Goal: Transaction & Acquisition: Purchase product/service

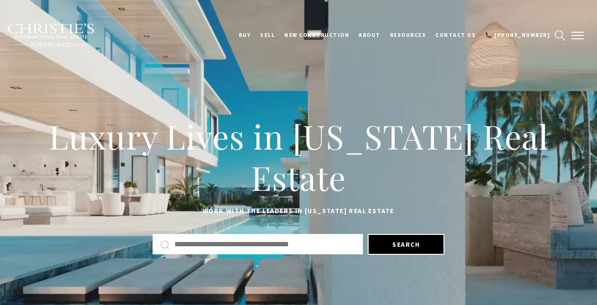
click at [581, 37] on button "button" at bounding box center [577, 35] width 25 height 27
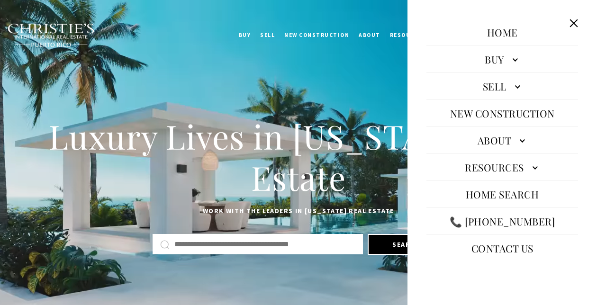
click at [509, 59] on link "Buy" at bounding box center [502, 59] width 152 height 23
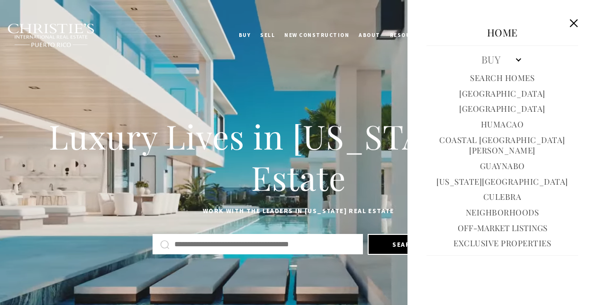
click at [518, 238] on link "Exclusive Properties" at bounding box center [502, 243] width 98 height 11
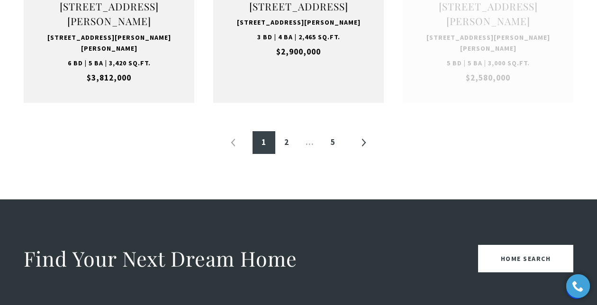
scroll to position [1159, 0]
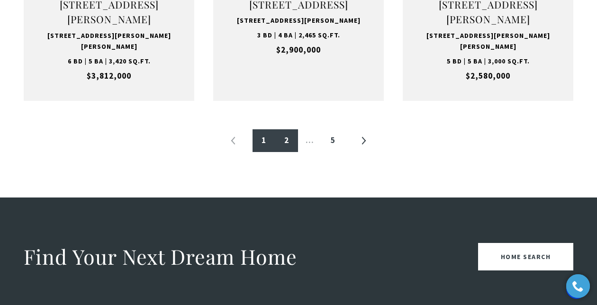
click at [286, 141] on link "2" at bounding box center [286, 140] width 23 height 23
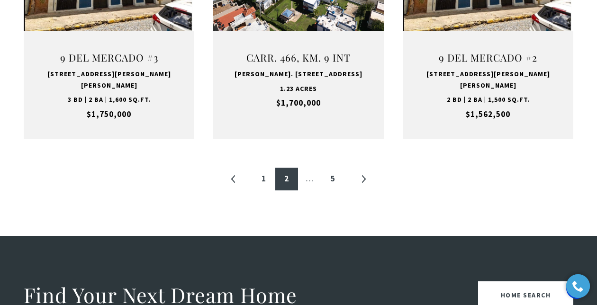
scroll to position [1128, 0]
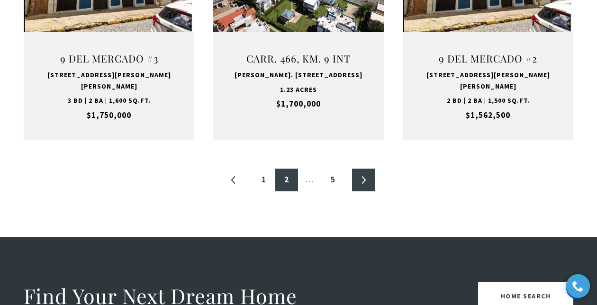
click at [356, 172] on link "»" at bounding box center [363, 180] width 23 height 23
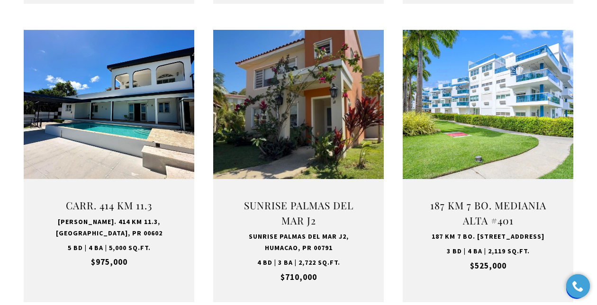
scroll to position [633, 0]
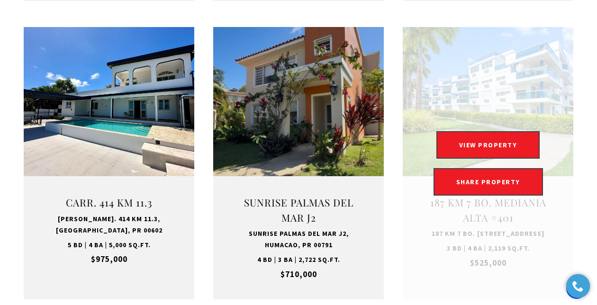
click at [510, 138] on link "Open this option" at bounding box center [488, 163] width 171 height 272
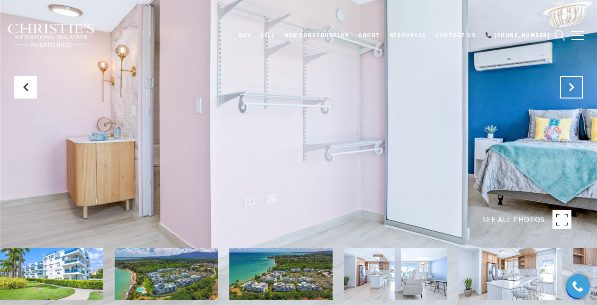
click at [563, 79] on button "Next Slide" at bounding box center [571, 87] width 23 height 23
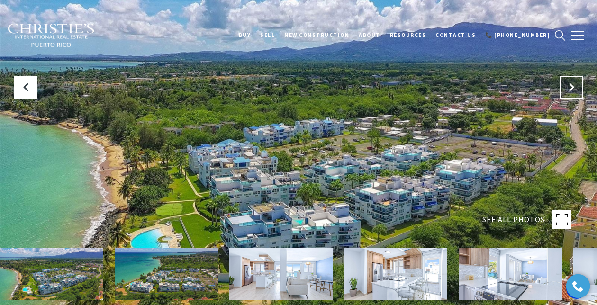
click at [563, 79] on button "Next Slide" at bounding box center [571, 87] width 23 height 23
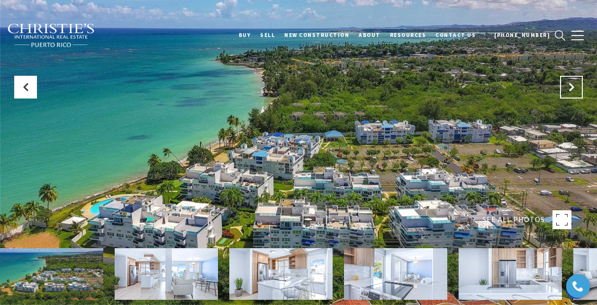
click at [563, 79] on button "Next Slide" at bounding box center [571, 87] width 23 height 23
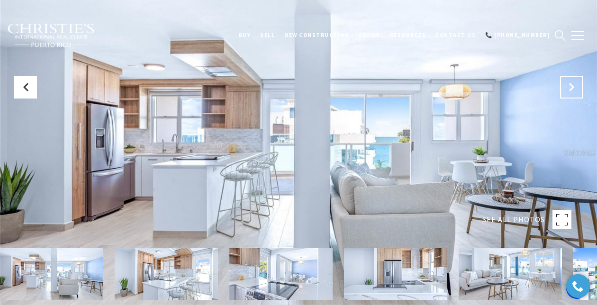
click at [563, 79] on button "Next Slide" at bounding box center [571, 87] width 23 height 23
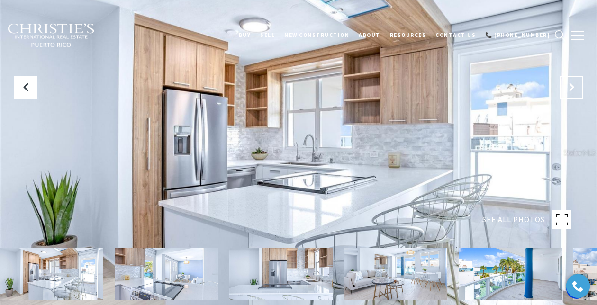
click at [563, 79] on button "Next Slide" at bounding box center [571, 87] width 23 height 23
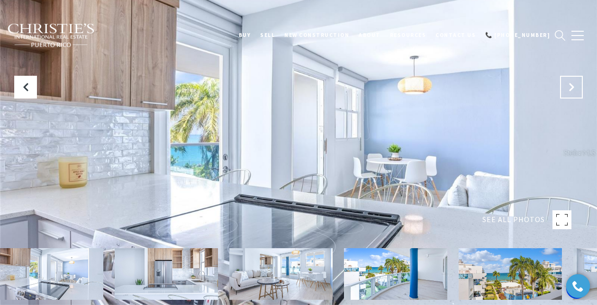
click at [563, 79] on button "Next Slide" at bounding box center [571, 87] width 23 height 23
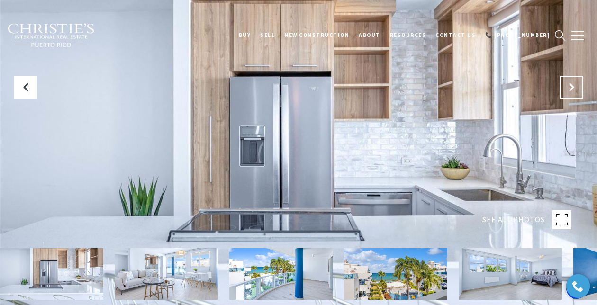
click at [563, 79] on button "Next Slide" at bounding box center [571, 87] width 23 height 23
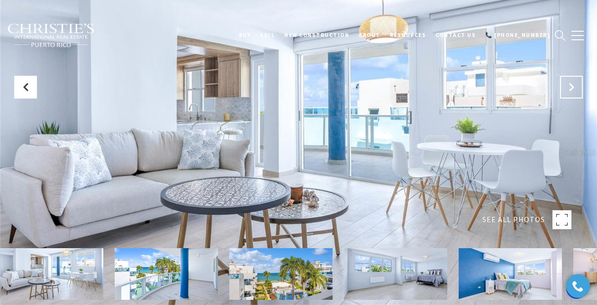
click at [563, 79] on button "Next Slide" at bounding box center [571, 87] width 23 height 23
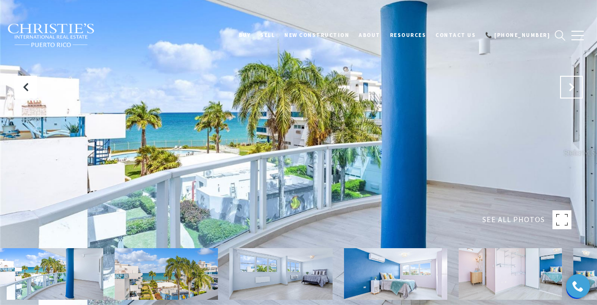
click at [563, 79] on button "Next Slide" at bounding box center [571, 87] width 23 height 23
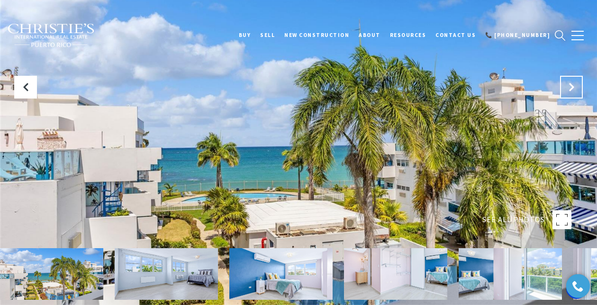
click at [563, 79] on button "Next Slide" at bounding box center [571, 87] width 23 height 23
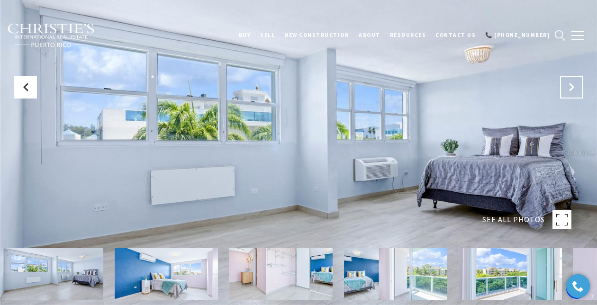
click at [563, 79] on button "Next Slide" at bounding box center [571, 87] width 23 height 23
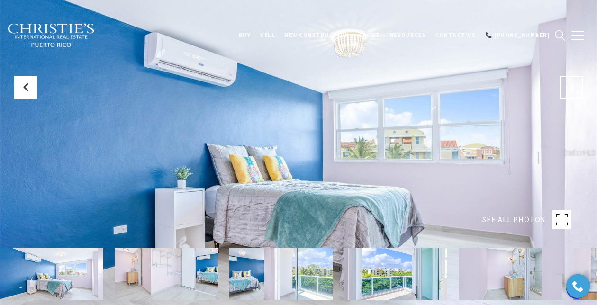
click at [563, 79] on button "Next Slide" at bounding box center [571, 87] width 23 height 23
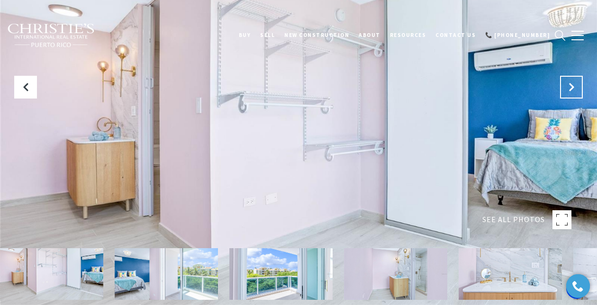
click at [563, 79] on button "Next Slide" at bounding box center [571, 87] width 23 height 23
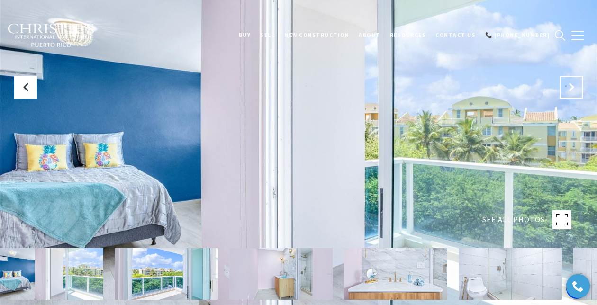
click at [563, 79] on button "Next Slide" at bounding box center [571, 87] width 23 height 23
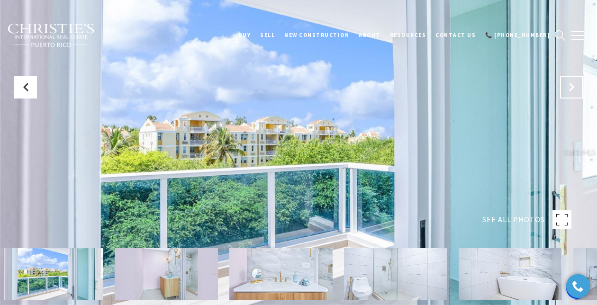
click at [563, 79] on button "Next Slide" at bounding box center [571, 87] width 23 height 23
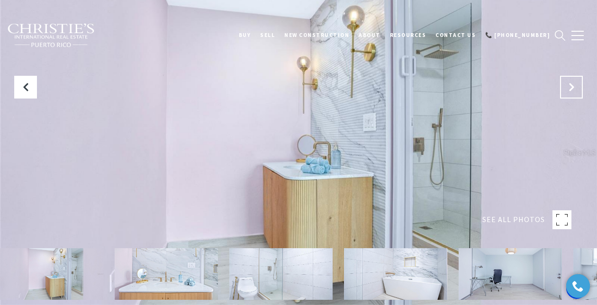
click at [563, 79] on button "Next Slide" at bounding box center [571, 87] width 23 height 23
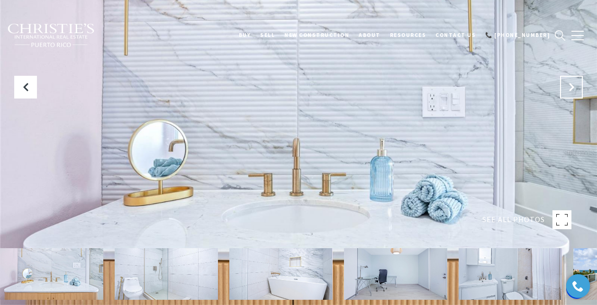
click at [563, 79] on button "Next Slide" at bounding box center [571, 87] width 23 height 23
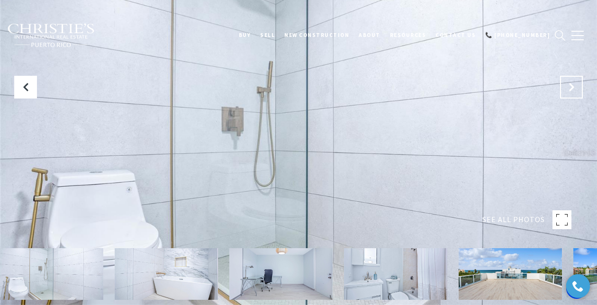
click at [563, 79] on button "Next Slide" at bounding box center [571, 87] width 23 height 23
click at [569, 84] on icon "Next Slide" at bounding box center [571, 86] width 9 height 9
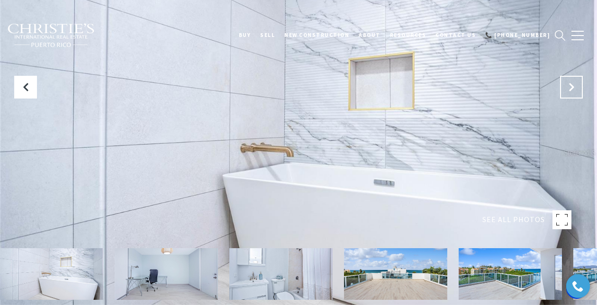
click at [571, 87] on icon "Next Slide" at bounding box center [571, 86] width 9 height 9
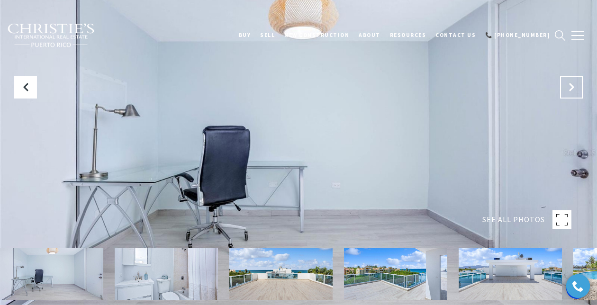
click at [571, 87] on icon "Next Slide" at bounding box center [571, 86] width 9 height 9
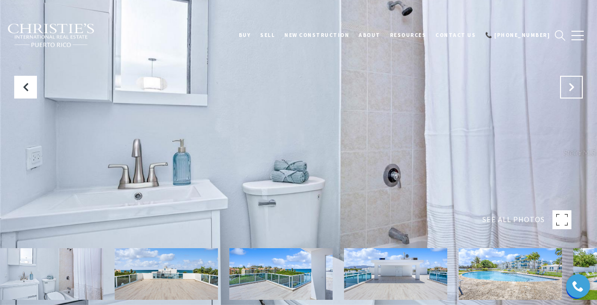
click at [571, 87] on icon "Next Slide" at bounding box center [571, 86] width 9 height 9
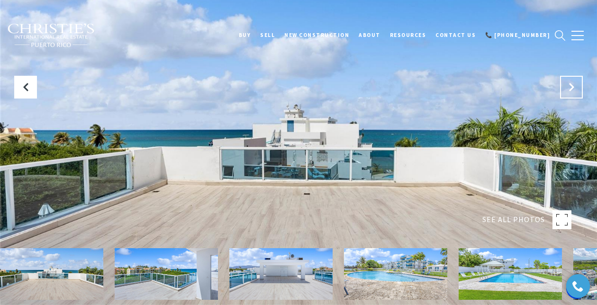
click at [571, 87] on icon "Next Slide" at bounding box center [571, 86] width 9 height 9
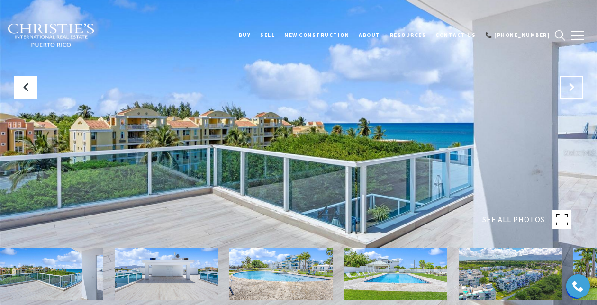
click at [571, 87] on icon "Next Slide" at bounding box center [571, 86] width 9 height 9
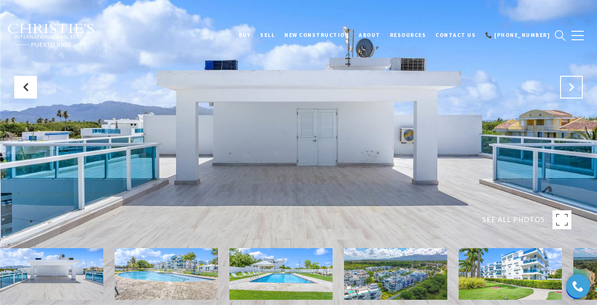
click at [571, 87] on icon "Next Slide" at bounding box center [571, 86] width 9 height 9
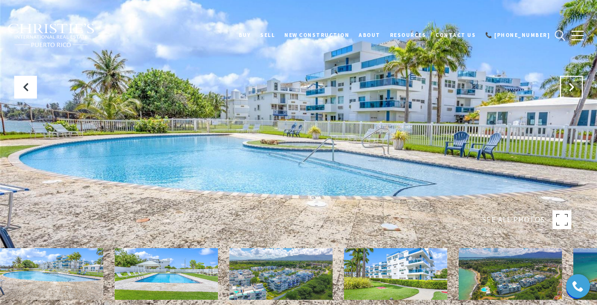
click at [571, 87] on icon "Next Slide" at bounding box center [571, 86] width 9 height 9
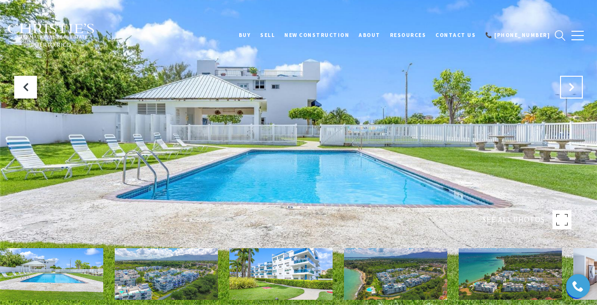
click at [571, 87] on icon "Next Slide" at bounding box center [571, 86] width 9 height 9
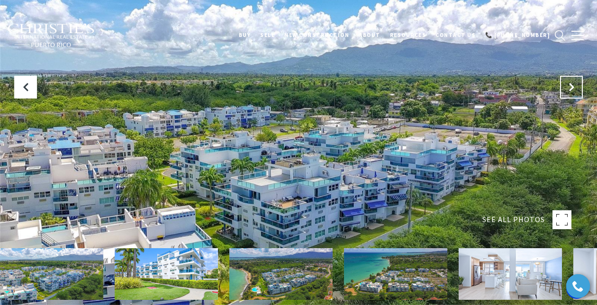
click at [571, 87] on icon "Next Slide" at bounding box center [571, 86] width 9 height 9
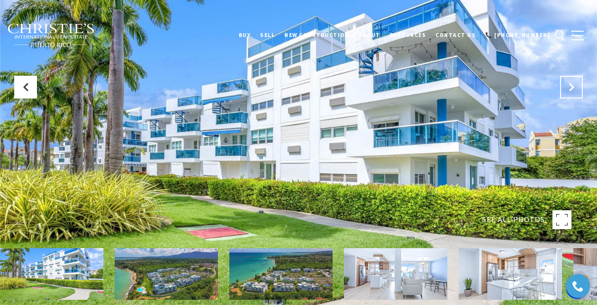
click at [571, 87] on icon "Next Slide" at bounding box center [571, 86] width 9 height 9
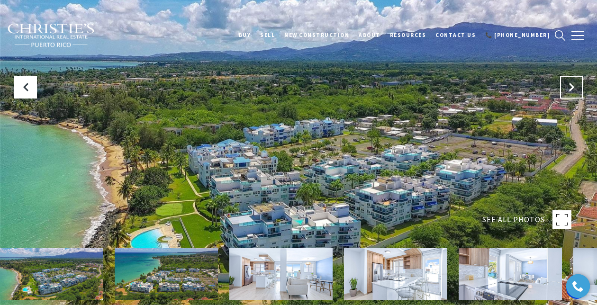
click at [571, 87] on icon "Next Slide" at bounding box center [571, 86] width 9 height 9
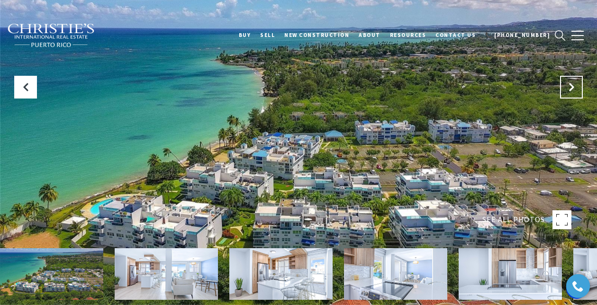
click at [571, 87] on icon "Next Slide" at bounding box center [571, 86] width 9 height 9
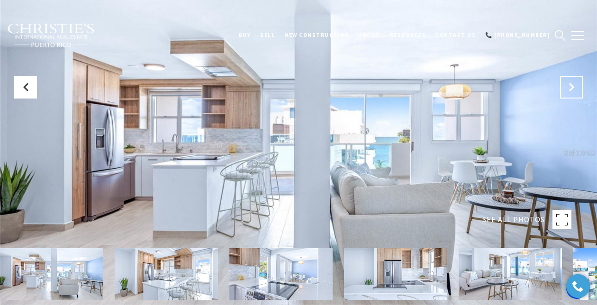
click at [571, 87] on icon "Next Slide" at bounding box center [571, 86] width 9 height 9
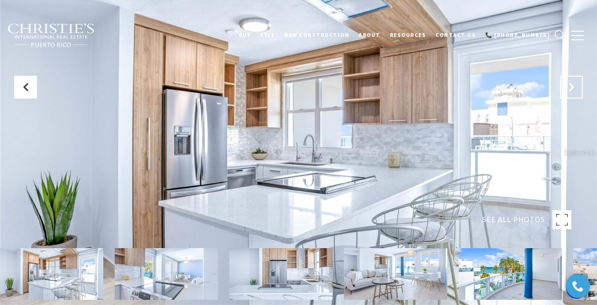
click at [571, 87] on icon "Next Slide" at bounding box center [571, 86] width 9 height 9
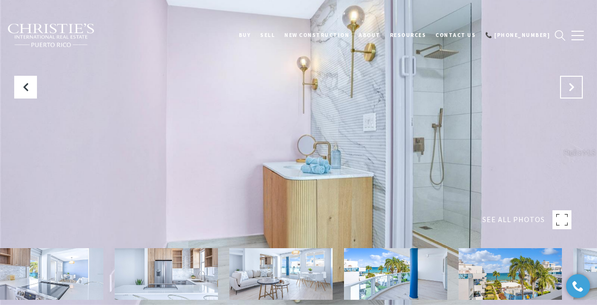
click at [579, 89] on button "Next Slide" at bounding box center [571, 87] width 23 height 23
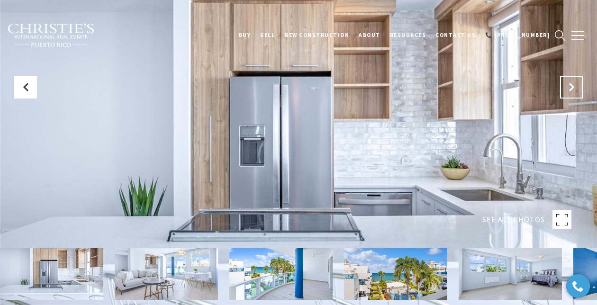
click at [579, 89] on button "Next Slide" at bounding box center [571, 87] width 23 height 23
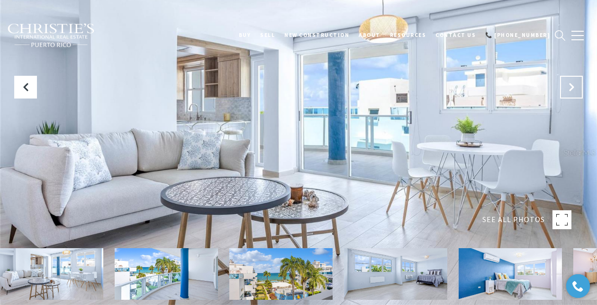
click at [579, 90] on button "Next Slide" at bounding box center [571, 87] width 23 height 23
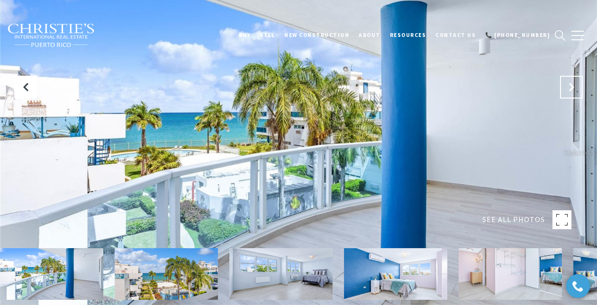
click at [579, 90] on button "Next Slide" at bounding box center [571, 87] width 23 height 23
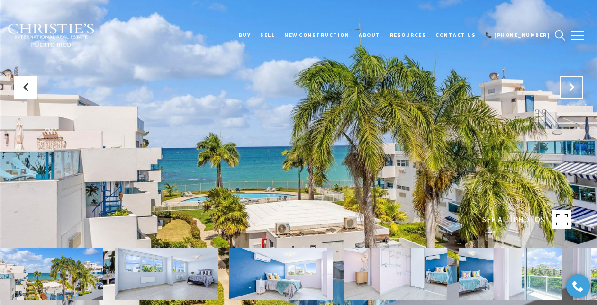
click at [579, 90] on button "Next Slide" at bounding box center [571, 87] width 23 height 23
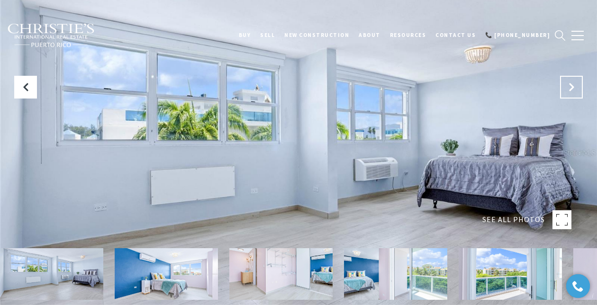
click at [579, 90] on button "Next Slide" at bounding box center [571, 87] width 23 height 23
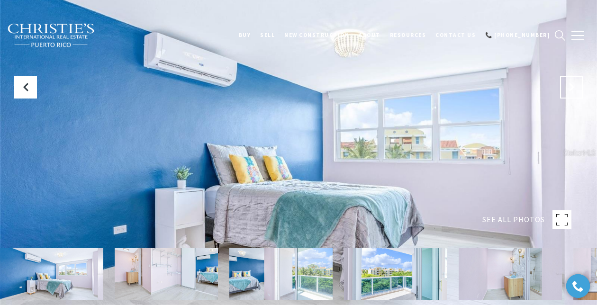
click at [579, 90] on button "Next Slide" at bounding box center [571, 87] width 23 height 23
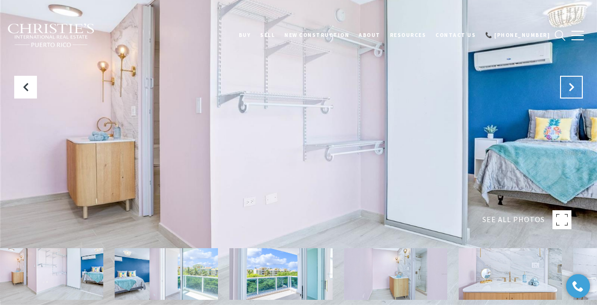
click at [579, 90] on button "Next Slide" at bounding box center [571, 87] width 23 height 23
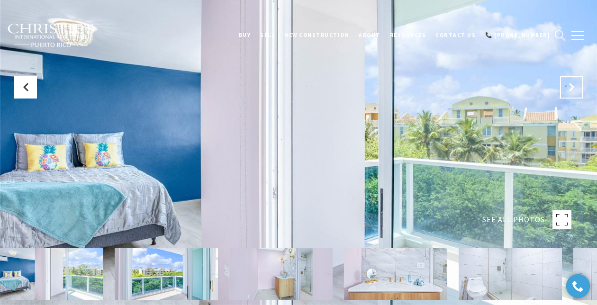
click at [579, 90] on button "Next Slide" at bounding box center [571, 87] width 23 height 23
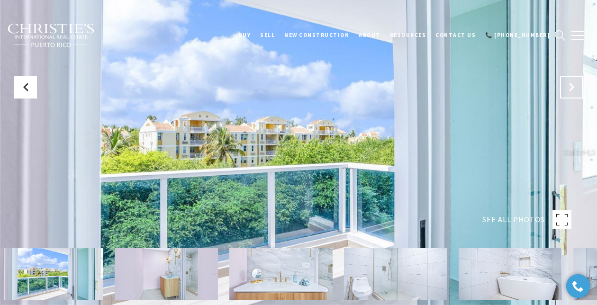
click at [579, 90] on button "Next Slide" at bounding box center [571, 87] width 23 height 23
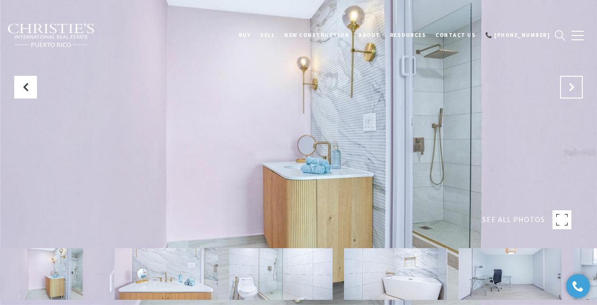
click at [579, 90] on button "Next Slide" at bounding box center [571, 87] width 23 height 23
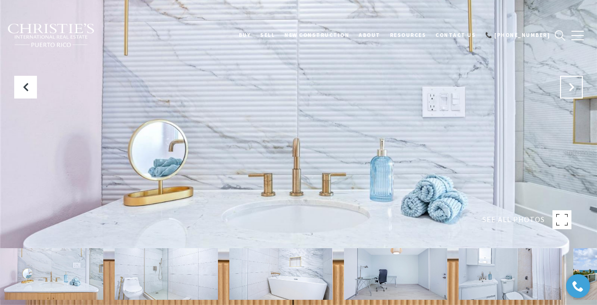
click at [579, 90] on button "Next Slide" at bounding box center [571, 87] width 23 height 23
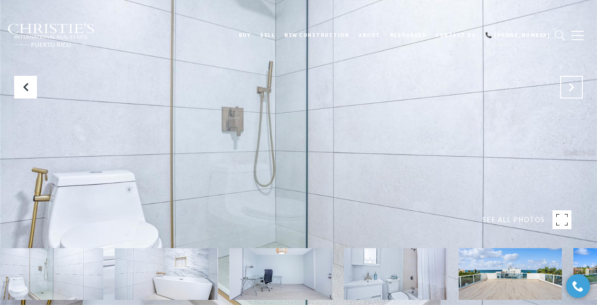
click at [579, 90] on button "Next Slide" at bounding box center [571, 87] width 23 height 23
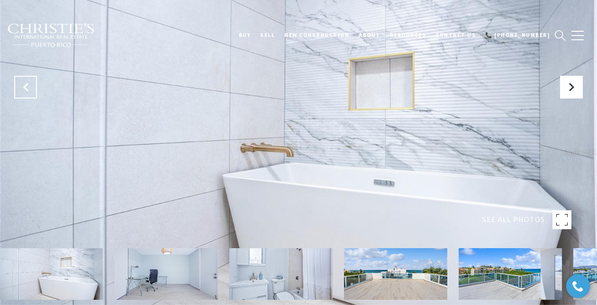
click at [21, 94] on button "Previous Slide" at bounding box center [25, 87] width 23 height 23
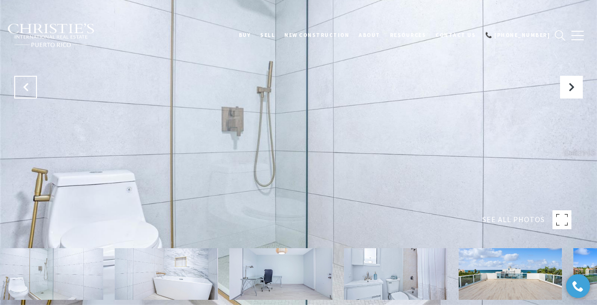
click at [21, 94] on button "Previous Slide" at bounding box center [25, 87] width 23 height 23
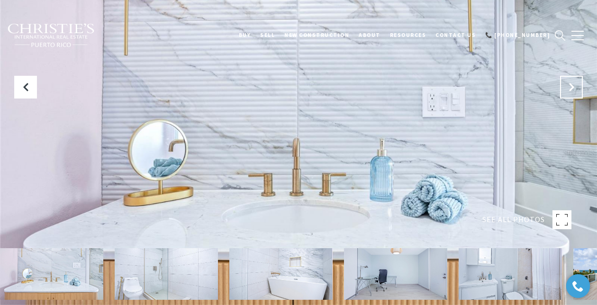
click at [576, 91] on icon "Next Slide" at bounding box center [571, 86] width 9 height 9
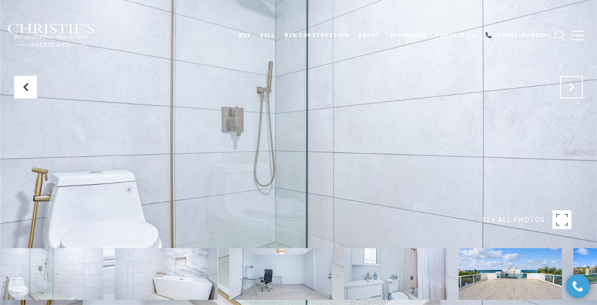
click at [576, 91] on icon "Next Slide" at bounding box center [571, 86] width 9 height 9
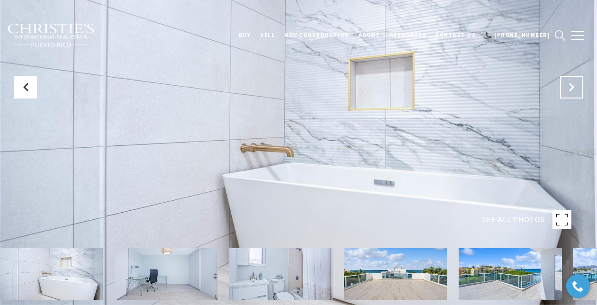
click at [576, 91] on icon "Next Slide" at bounding box center [571, 86] width 9 height 9
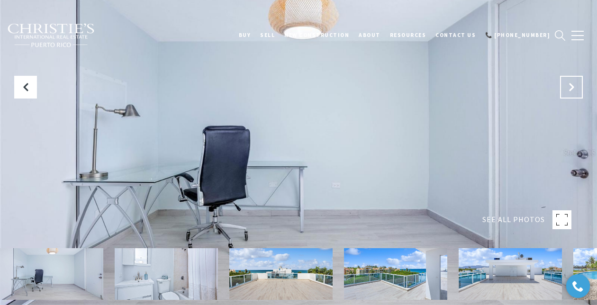
click at [576, 91] on icon "Next Slide" at bounding box center [571, 86] width 9 height 9
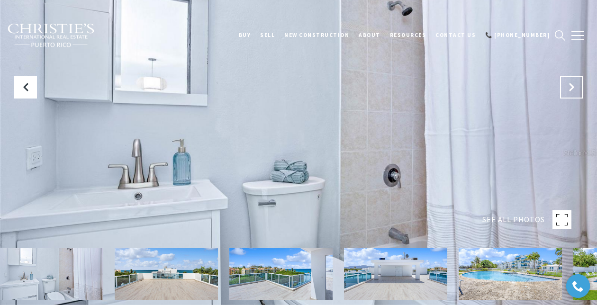
click at [576, 91] on icon "Next Slide" at bounding box center [571, 86] width 9 height 9
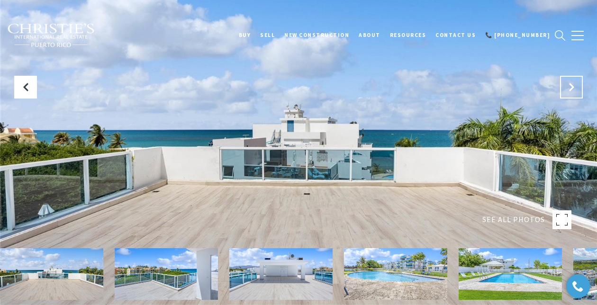
click at [576, 91] on icon "Next Slide" at bounding box center [571, 86] width 9 height 9
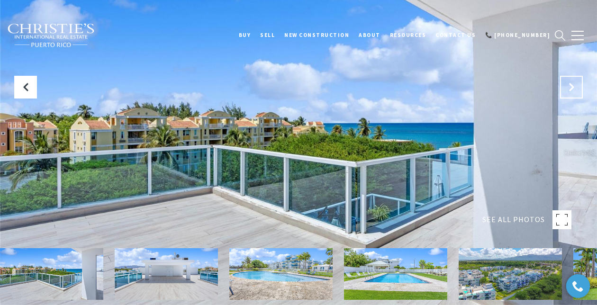
click at [576, 91] on icon "Next Slide" at bounding box center [571, 86] width 9 height 9
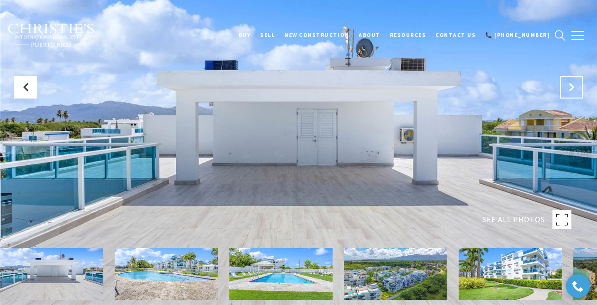
click at [576, 91] on icon "Next Slide" at bounding box center [571, 86] width 9 height 9
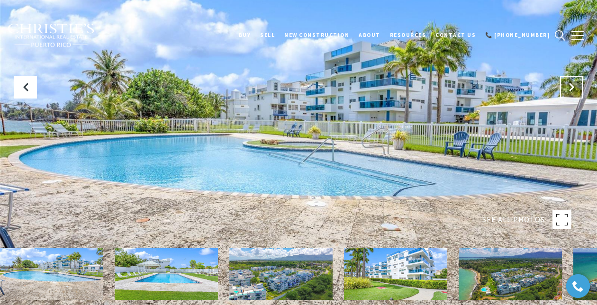
click at [576, 91] on icon "Next Slide" at bounding box center [571, 86] width 9 height 9
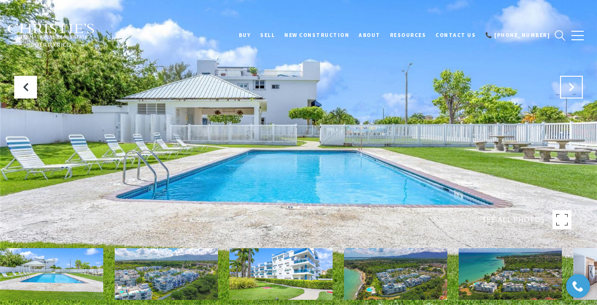
click at [576, 91] on icon "Next Slide" at bounding box center [571, 86] width 9 height 9
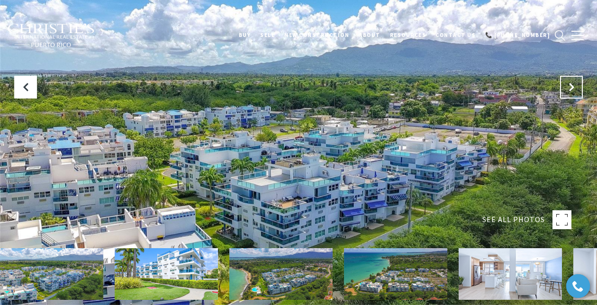
click at [576, 91] on icon "Next Slide" at bounding box center [571, 86] width 9 height 9
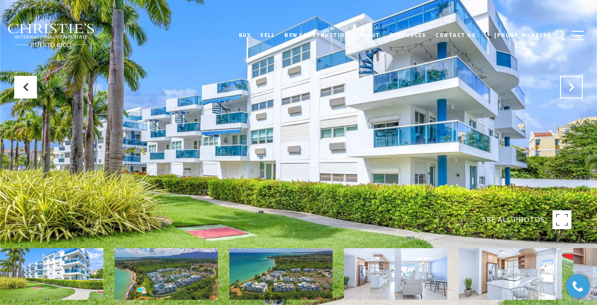
click at [576, 91] on icon "Next Slide" at bounding box center [571, 86] width 9 height 9
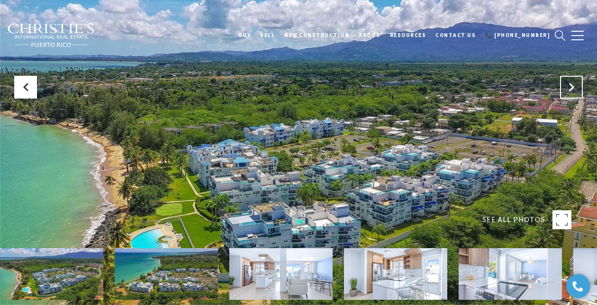
click at [576, 91] on icon "Next Slide" at bounding box center [571, 86] width 9 height 9
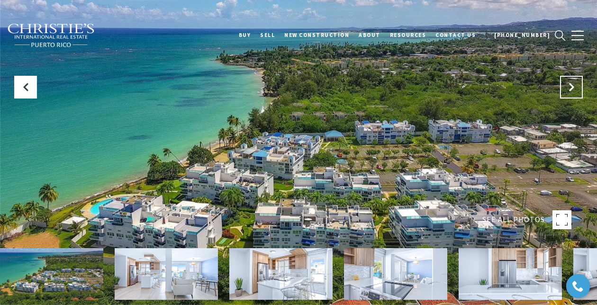
click at [576, 91] on icon "Next Slide" at bounding box center [571, 86] width 9 height 9
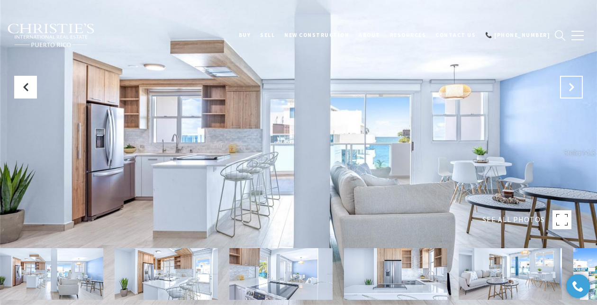
click at [574, 88] on icon "Next Slide" at bounding box center [571, 86] width 9 height 9
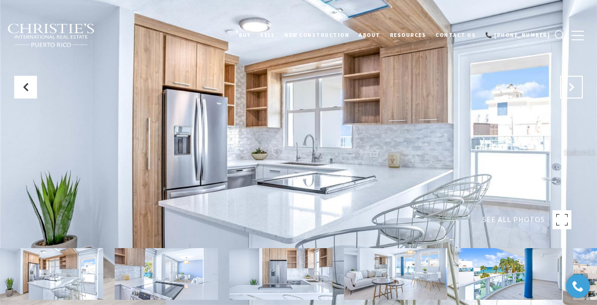
click at [564, 90] on button "Next Slide" at bounding box center [571, 87] width 23 height 23
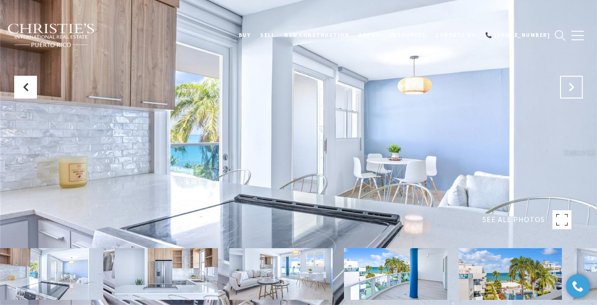
click at [564, 90] on button "Next Slide" at bounding box center [571, 87] width 23 height 23
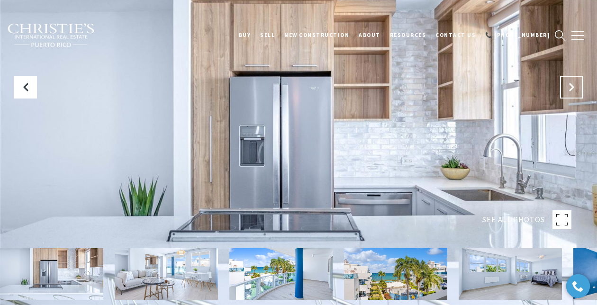
click at [564, 90] on button "Next Slide" at bounding box center [571, 87] width 23 height 23
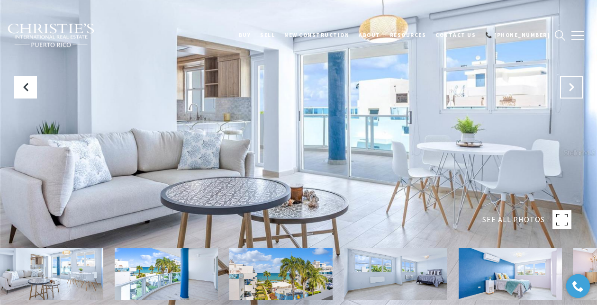
click at [564, 90] on button "Next Slide" at bounding box center [571, 87] width 23 height 23
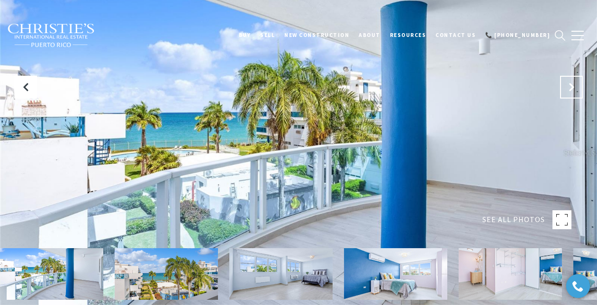
click at [564, 90] on button "Next Slide" at bounding box center [571, 87] width 23 height 23
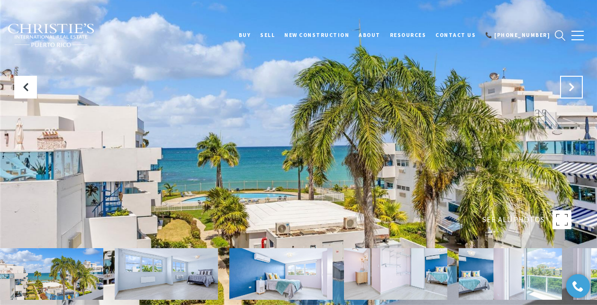
click at [564, 90] on button "Next Slide" at bounding box center [571, 87] width 23 height 23
